Goal: Task Accomplishment & Management: Complete application form

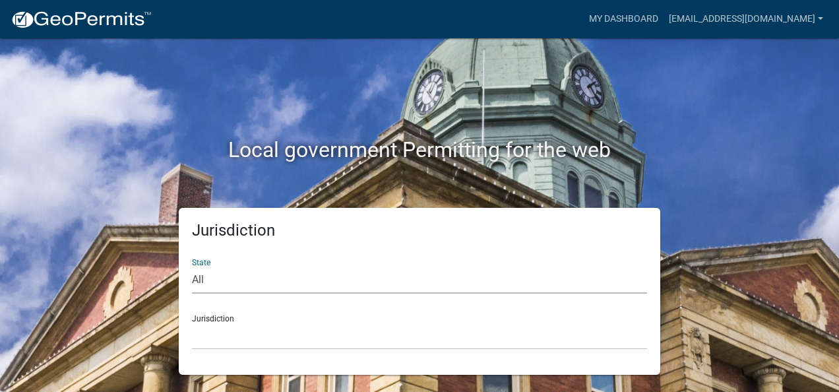
click at [206, 278] on select "All Colorado Georgia Indiana Iowa Kansas Minnesota Ohio South Carolina Wisconsin" at bounding box center [419, 280] width 455 height 27
select select "[US_STATE]"
click at [192, 267] on select "All Colorado Georgia Indiana Iowa Kansas Minnesota Ohio South Carolina Wisconsin" at bounding box center [419, 280] width 455 height 27
click at [213, 336] on select "Abbeville County, South Carolina Jasper County, South Carolina" at bounding box center [419, 336] width 455 height 27
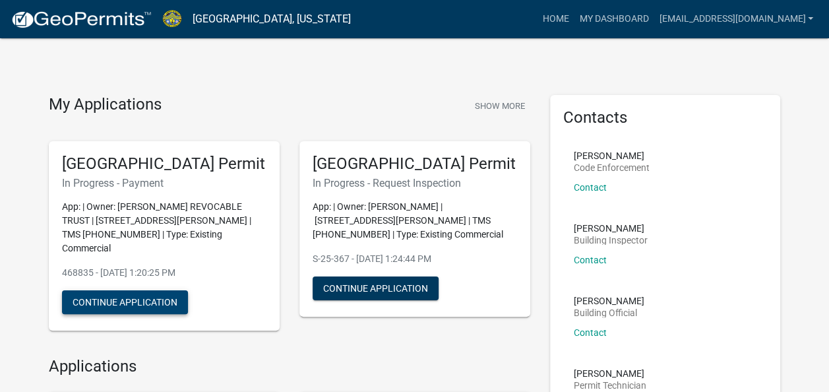
click at [121, 309] on button "Continue Application" at bounding box center [125, 302] width 126 height 24
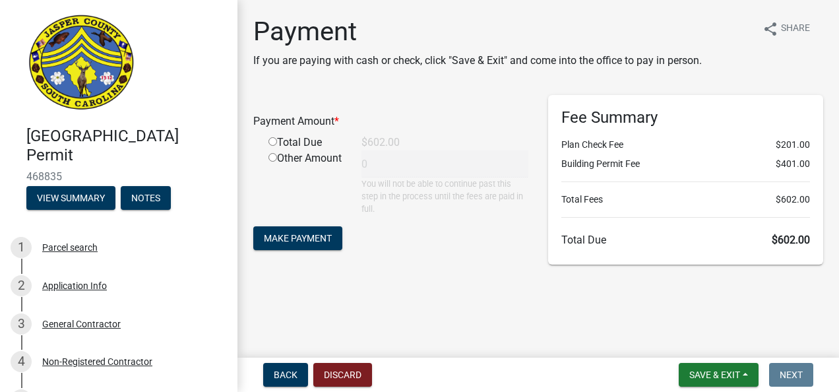
click at [273, 143] on input "radio" at bounding box center [273, 141] width 9 height 9
radio input "true"
type input "602"
click at [290, 239] on span "Make Payment" at bounding box center [298, 237] width 68 height 11
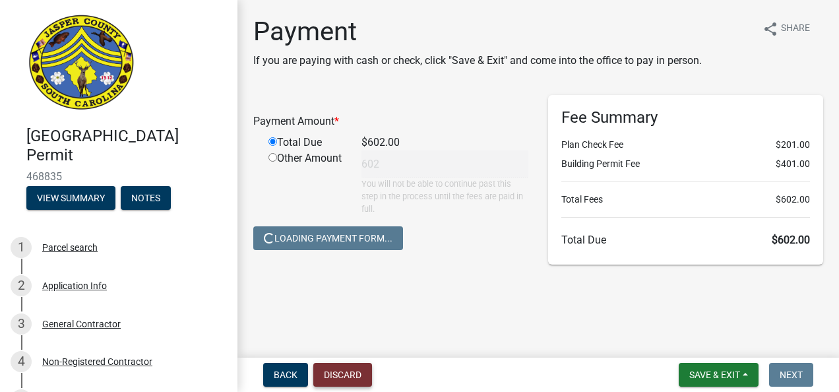
click at [331, 373] on button "Discard" at bounding box center [342, 375] width 59 height 24
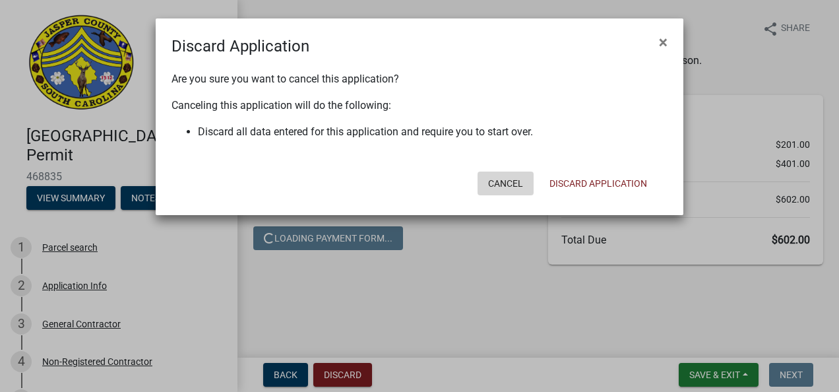
click at [491, 183] on button "Cancel" at bounding box center [506, 184] width 56 height 24
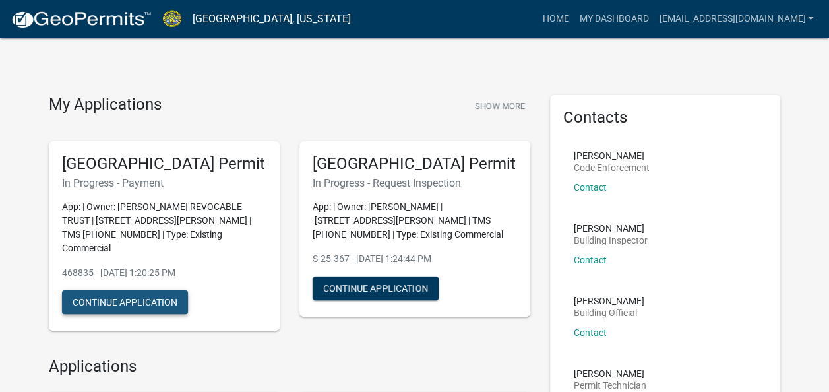
click at [166, 309] on button "Continue Application" at bounding box center [125, 302] width 126 height 24
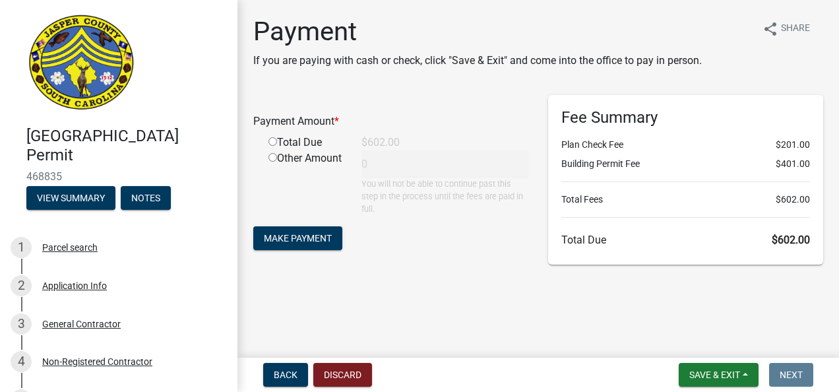
click at [273, 140] on input "radio" at bounding box center [273, 141] width 9 height 9
radio input "true"
type input "602"
click at [286, 238] on span "Make Payment" at bounding box center [298, 237] width 68 height 11
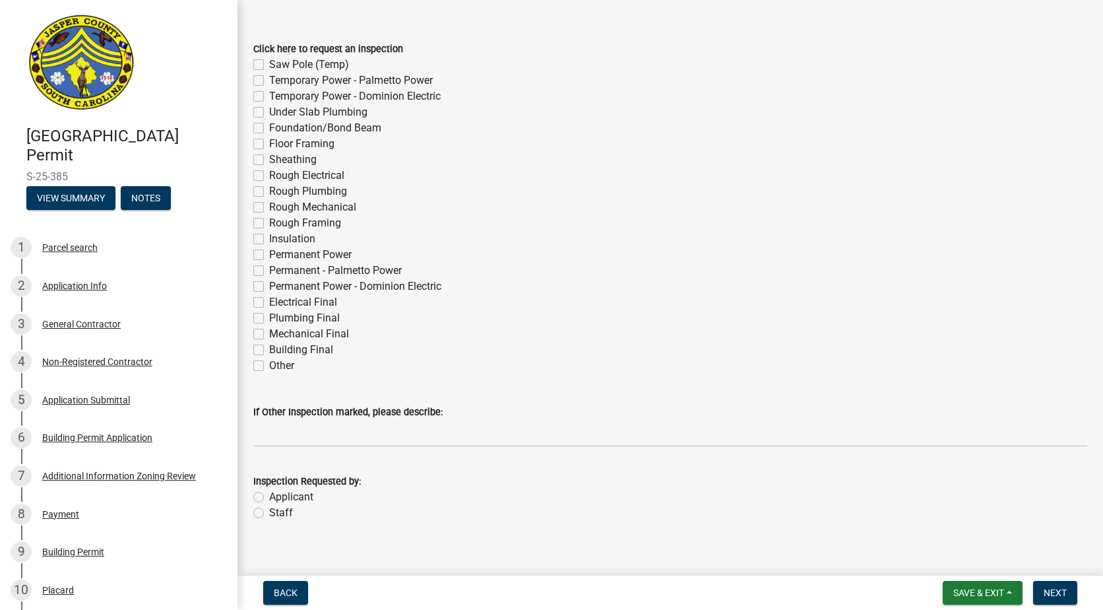
scroll to position [63, 0]
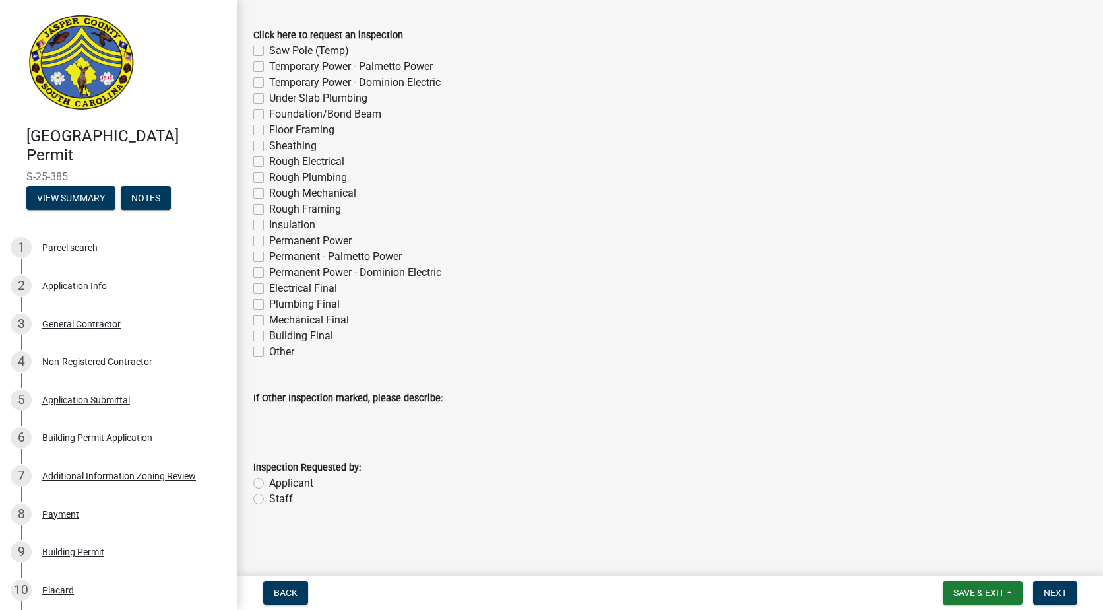
click at [269, 499] on label "Staff" at bounding box center [281, 499] width 24 height 16
click at [269, 499] on input "Staff" at bounding box center [273, 495] width 9 height 9
radio input "true"
click at [269, 484] on label "Applicant" at bounding box center [291, 483] width 44 height 16
click at [269, 484] on input "Applicant" at bounding box center [273, 479] width 9 height 9
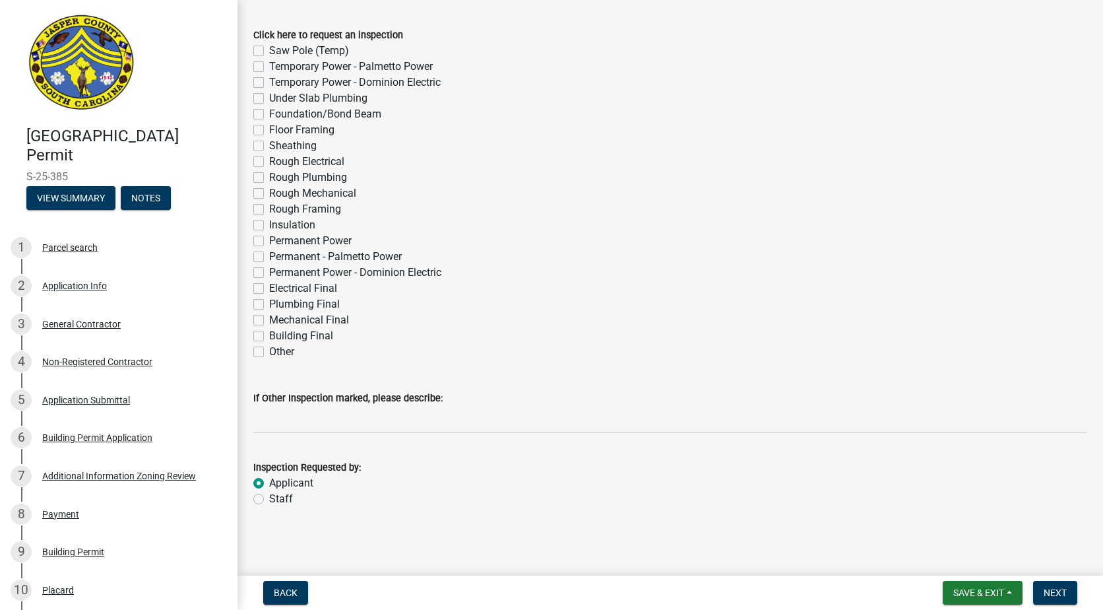
radio input "true"
click at [269, 497] on label "Staff" at bounding box center [281, 499] width 24 height 16
click at [269, 497] on input "Staff" at bounding box center [273, 495] width 9 height 9
radio input "true"
click at [269, 486] on label "Applicant" at bounding box center [291, 483] width 44 height 16
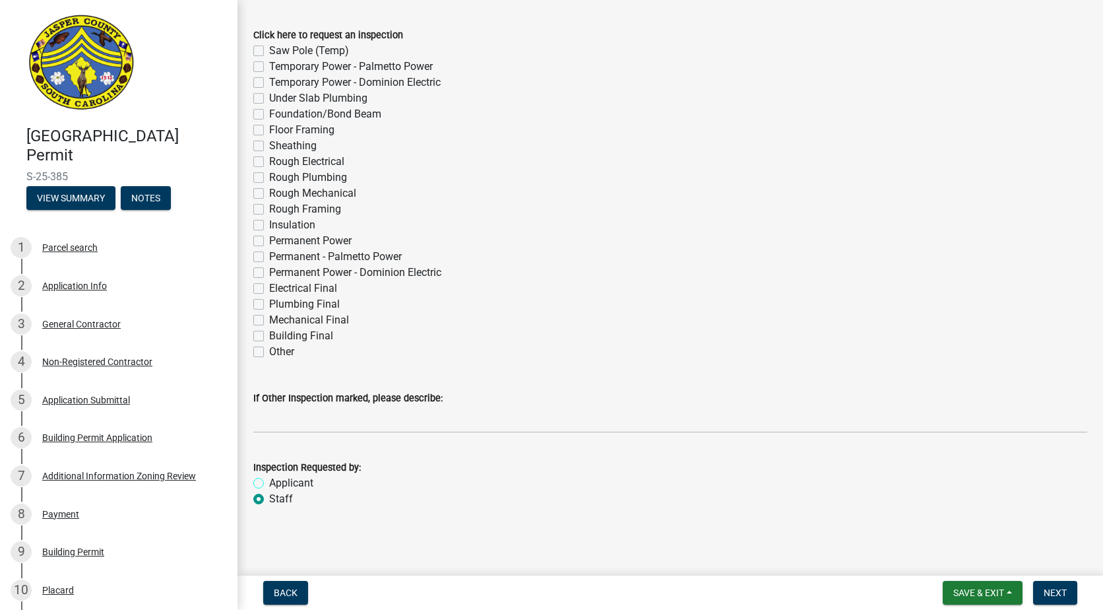
click at [269, 484] on input "Applicant" at bounding box center [273, 479] width 9 height 9
radio input "true"
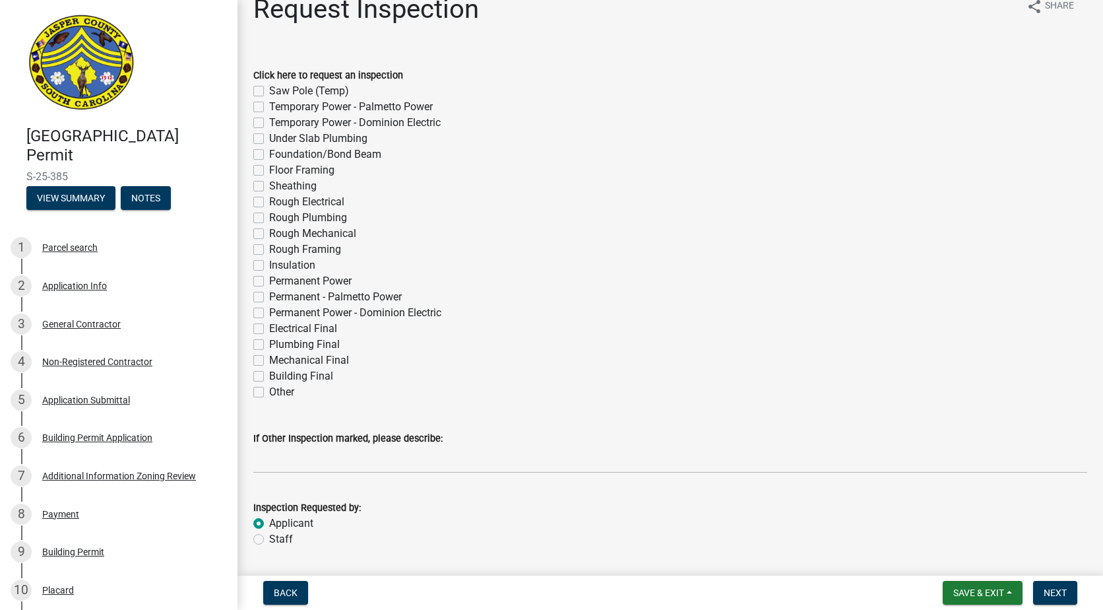
scroll to position [0, 0]
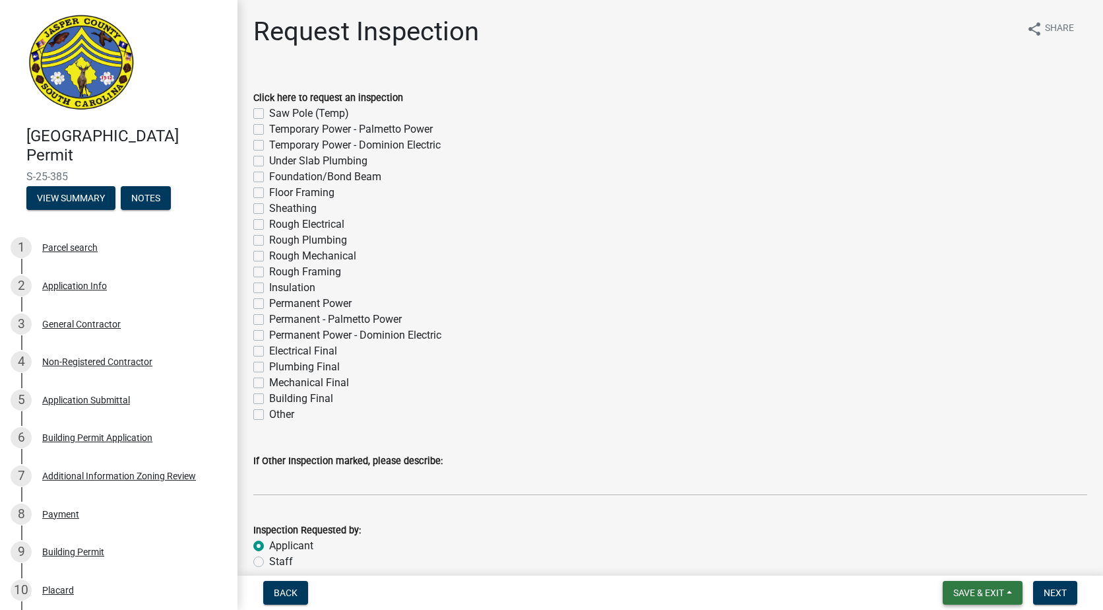
click at [983, 592] on span "Save & Exit" at bounding box center [978, 592] width 51 height 11
click at [947, 555] on button "Save & Exit" at bounding box center [970, 558] width 106 height 32
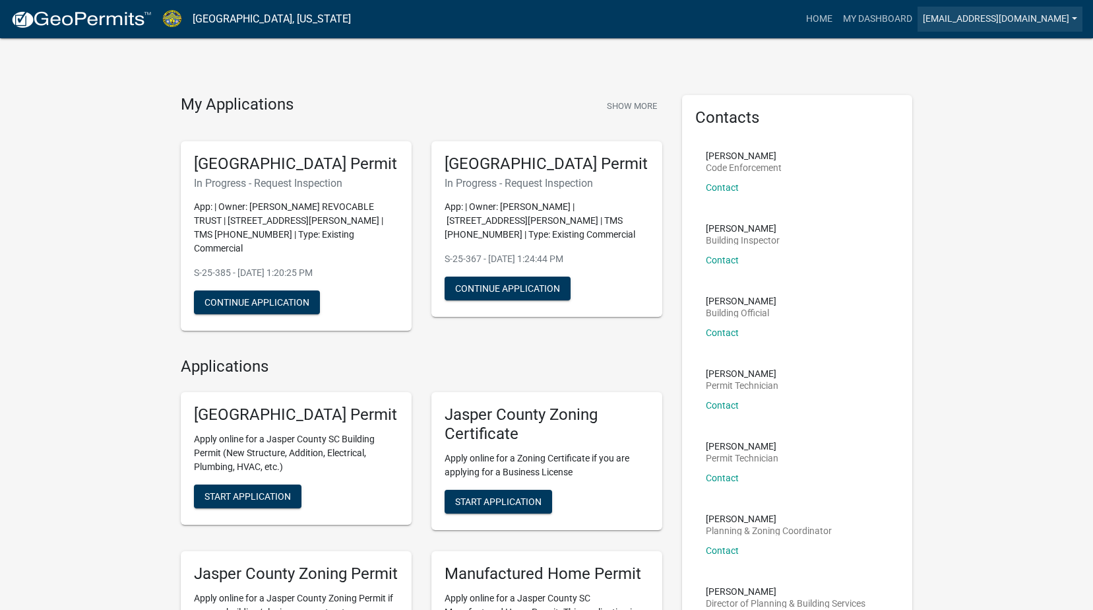
click at [1063, 17] on link "[EMAIL_ADDRESS][DOMAIN_NAME]" at bounding box center [1000, 19] width 165 height 25
click at [1008, 92] on link "Logout" at bounding box center [1030, 97] width 106 height 32
